Goal: Information Seeking & Learning: Learn about a topic

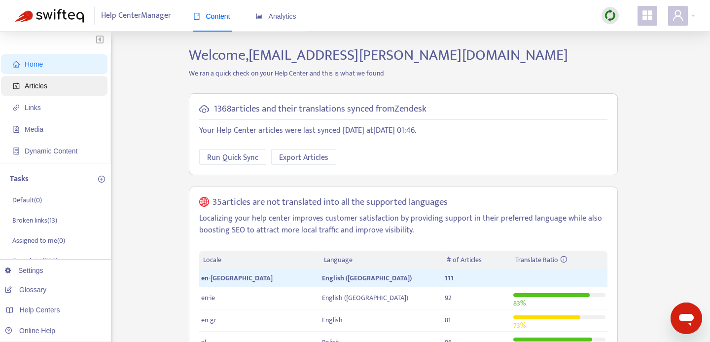
click at [60, 85] on span "Articles" at bounding box center [56, 86] width 87 height 20
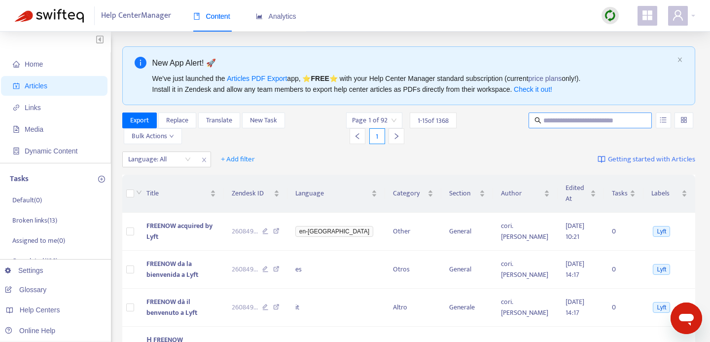
click at [555, 118] on input "text" at bounding box center [590, 120] width 95 height 11
type input "****"
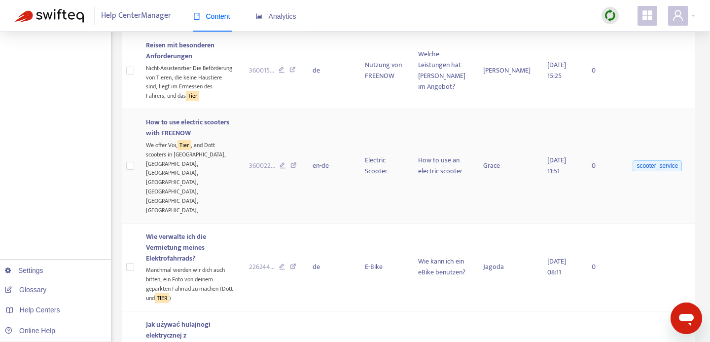
scroll to position [387, 0]
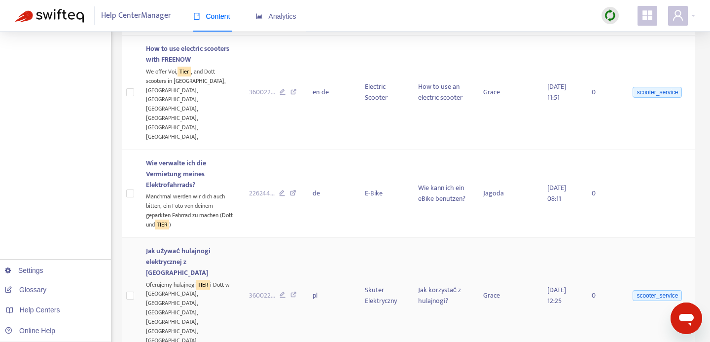
click at [206, 245] on span "Jak używać hulajnogi elektrycznej z FREENOW" at bounding box center [178, 261] width 65 height 33
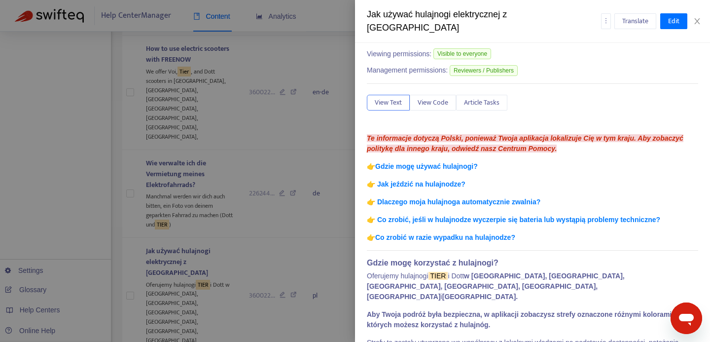
scroll to position [0, 0]
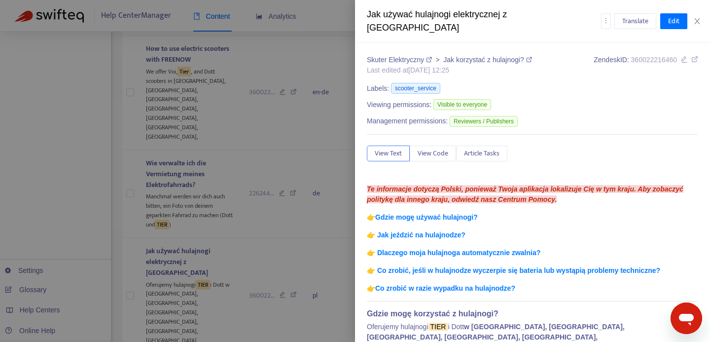
click at [692, 56] on icon at bounding box center [694, 59] width 7 height 7
click at [695, 19] on icon "close" at bounding box center [697, 21] width 8 height 8
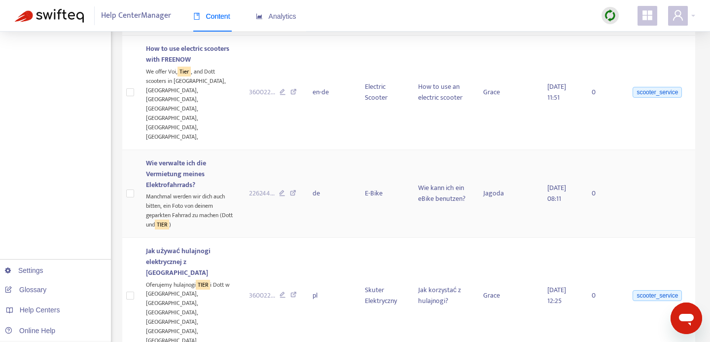
click at [185, 157] on span "Wie verwalte ich die Vermietung meines Elektrofahrrads?" at bounding box center [176, 173] width 60 height 33
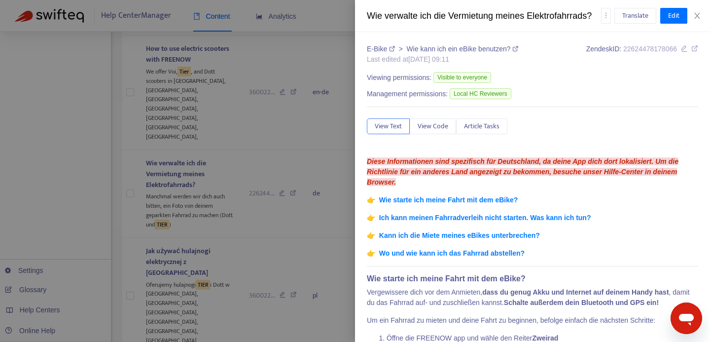
click at [695, 48] on icon at bounding box center [694, 48] width 7 height 7
click at [697, 14] on icon "close" at bounding box center [697, 16] width 8 height 8
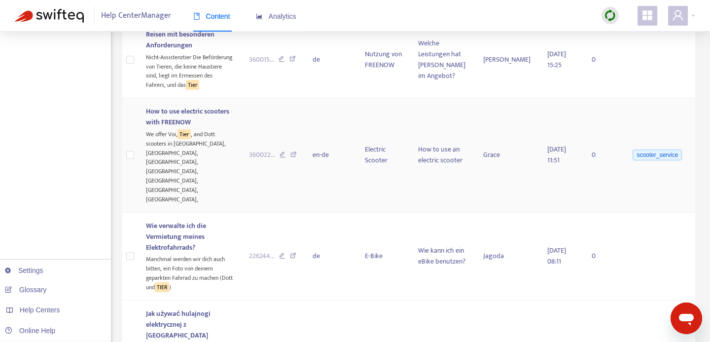
scroll to position [320, 0]
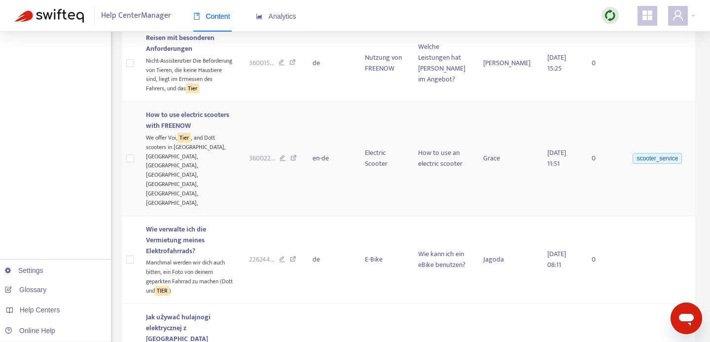
click at [196, 125] on span "How to use electric scooters with FREENOW" at bounding box center [187, 120] width 83 height 22
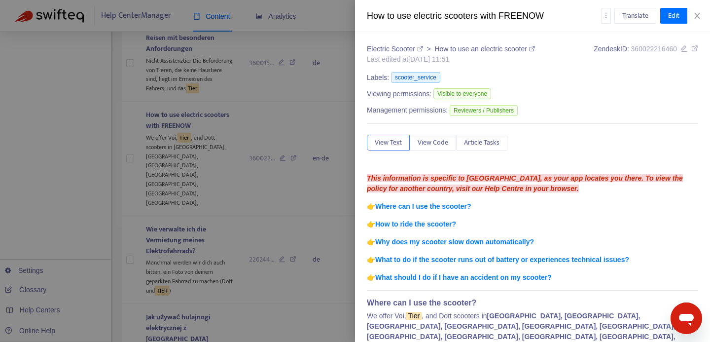
click at [691, 47] on icon at bounding box center [694, 48] width 7 height 7
click at [699, 13] on icon "close" at bounding box center [697, 16] width 8 height 8
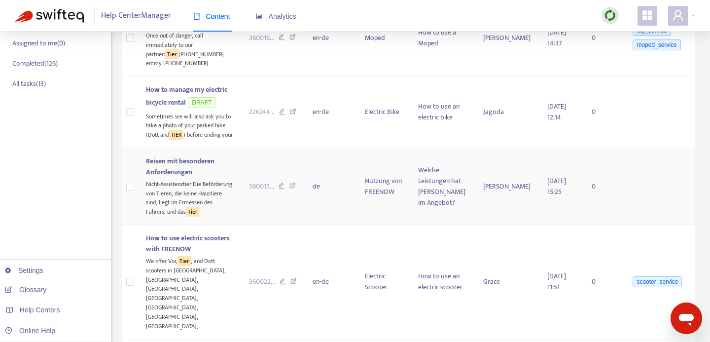
scroll to position [197, 0]
click at [295, 192] on icon at bounding box center [292, 187] width 6 height 9
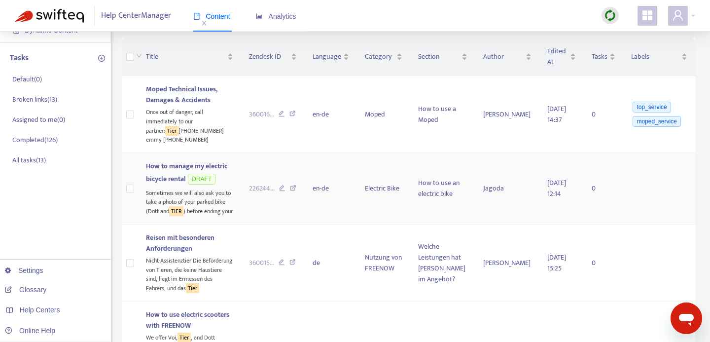
scroll to position [118, 0]
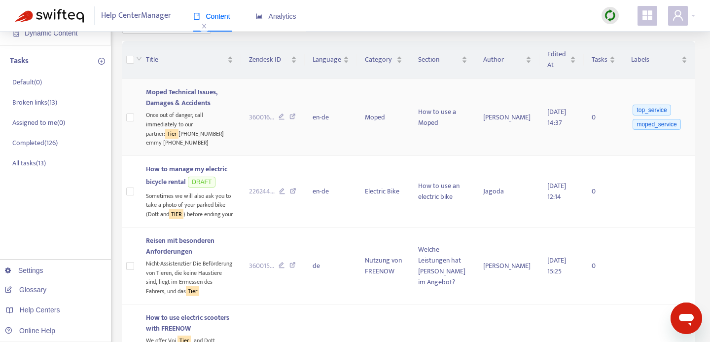
click at [294, 116] on icon at bounding box center [292, 117] width 6 height 9
